Goal: Entertainment & Leisure: Consume media (video, audio)

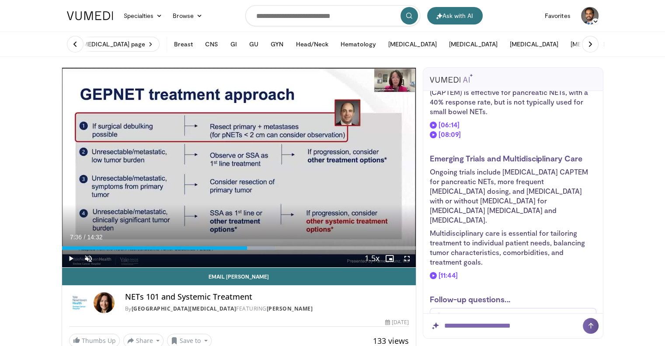
scroll to position [626, 0]
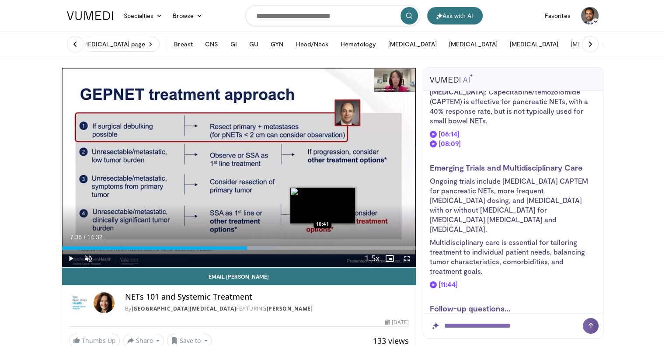
click at [323, 247] on div "Loaded : 60.26% 07:36 10:41" at bounding box center [239, 247] width 354 height 3
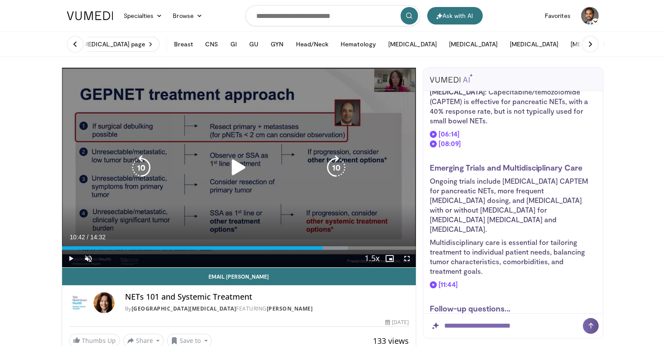
click at [343, 166] on icon "Video Player" at bounding box center [336, 167] width 24 height 24
click at [339, 173] on icon "Video Player" at bounding box center [336, 167] width 24 height 24
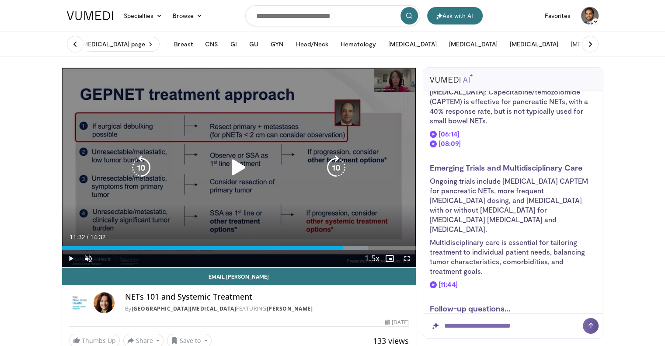
click at [338, 169] on icon "Video Player" at bounding box center [336, 167] width 24 height 24
click at [338, 167] on icon "Video Player" at bounding box center [336, 167] width 24 height 24
click at [335, 161] on icon "Video Player" at bounding box center [336, 167] width 24 height 24
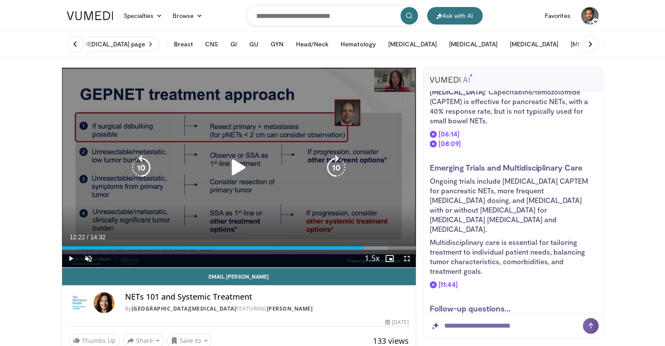
click at [141, 164] on icon "Video Player" at bounding box center [141, 167] width 24 height 24
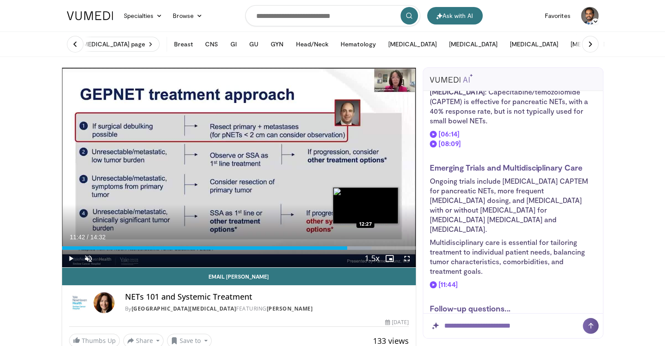
click at [365, 248] on div "Progress Bar" at bounding box center [359, 247] width 26 height 3
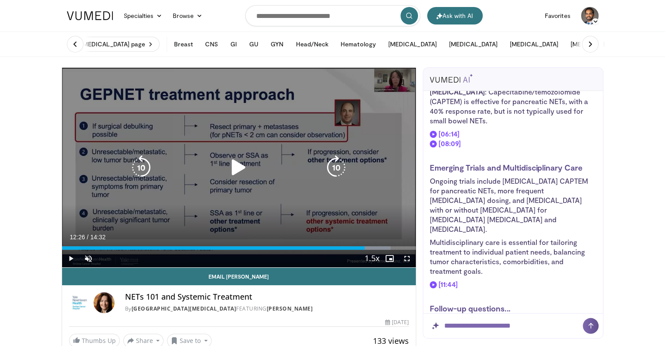
click at [339, 168] on icon "Video Player" at bounding box center [336, 167] width 24 height 24
click at [339, 164] on icon "Video Player" at bounding box center [336, 167] width 24 height 24
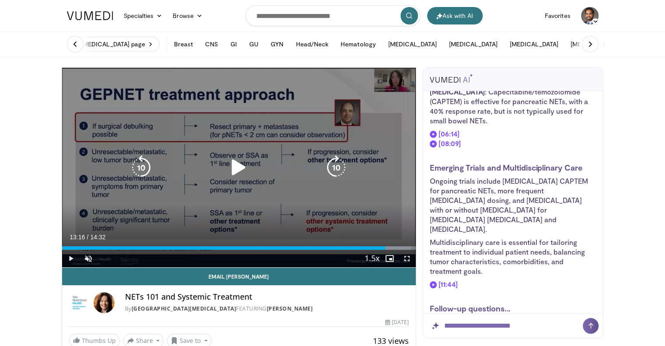
click at [339, 168] on icon "Video Player" at bounding box center [336, 167] width 24 height 24
click at [338, 164] on icon "Video Player" at bounding box center [336, 167] width 24 height 24
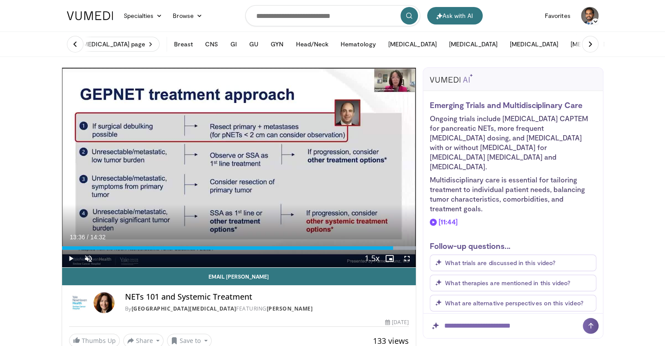
scroll to position [670, 0]
